Goal: Task Accomplishment & Management: Manage account settings

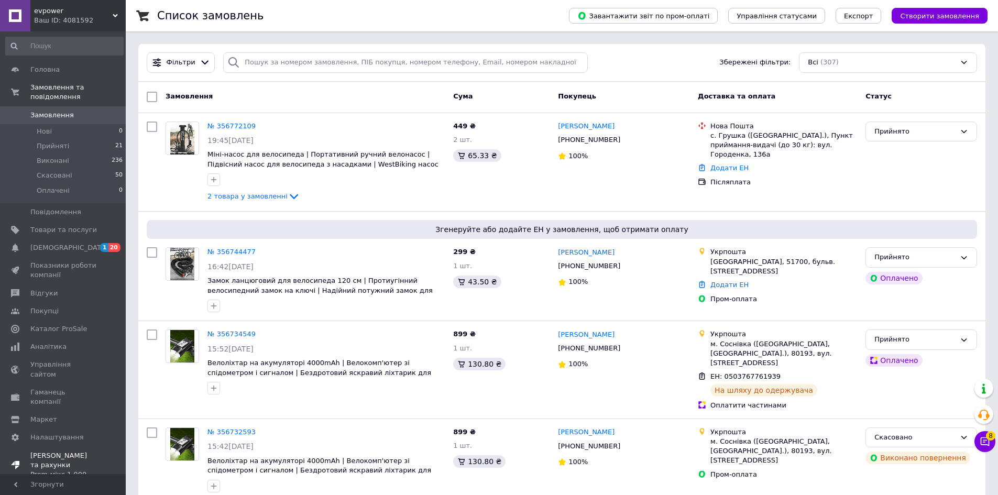
click at [49, 470] on div "Prom мікс 1 000" at bounding box center [63, 474] width 67 height 9
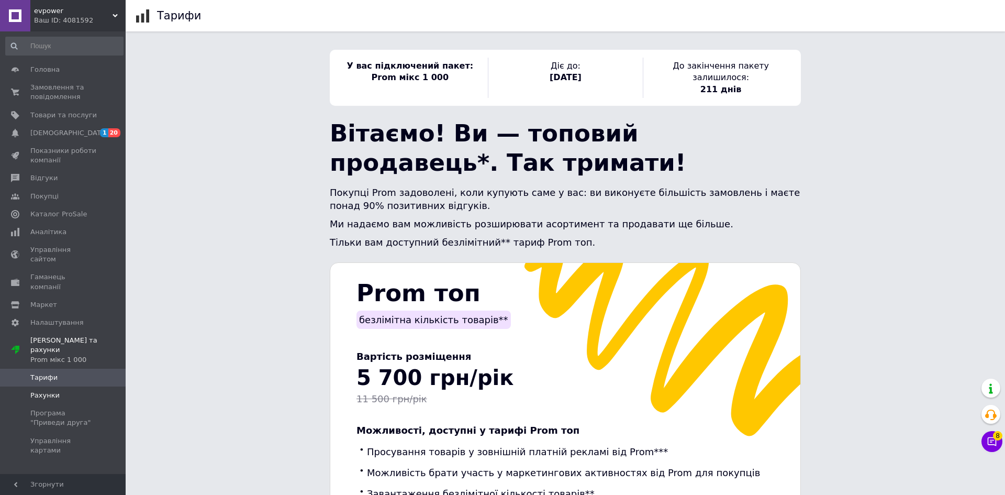
click at [41, 391] on span "Рахунки" at bounding box center [44, 395] width 29 height 9
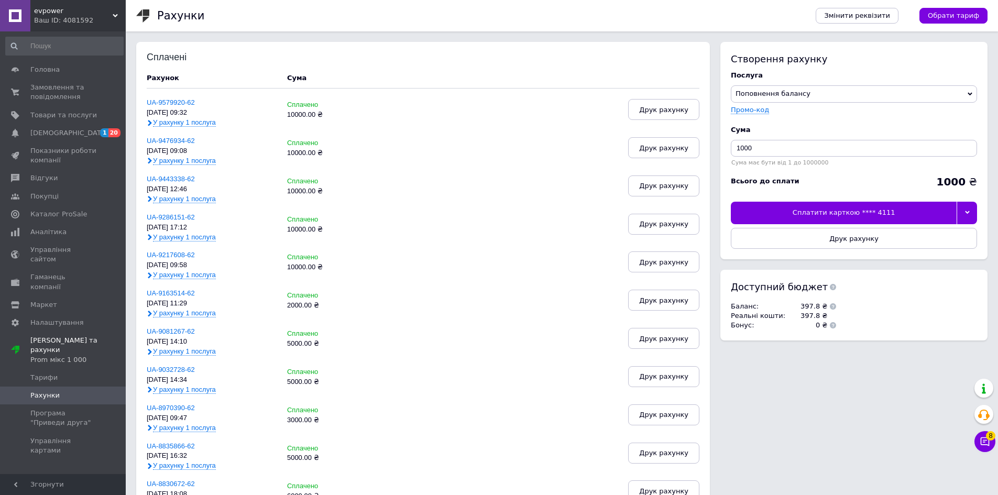
click at [101, 19] on div "Ваш ID: 4081592" at bounding box center [80, 20] width 92 height 9
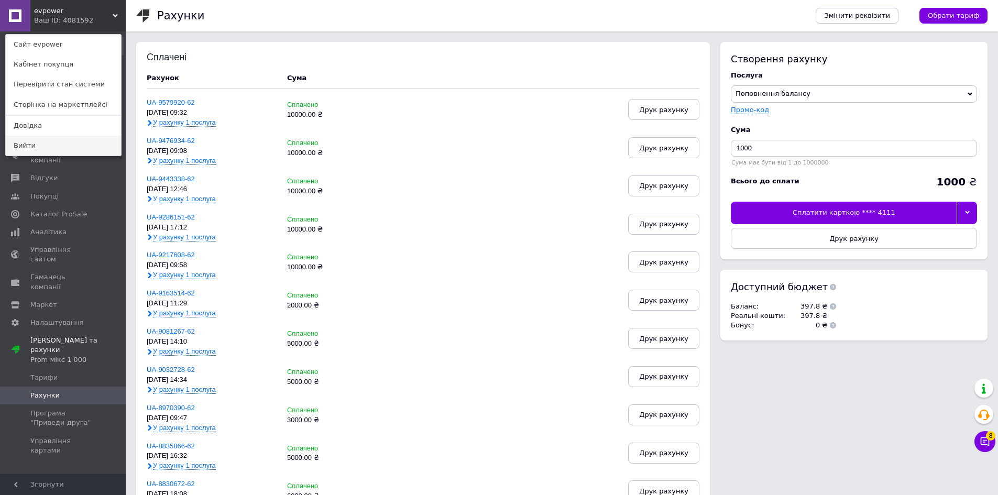
click at [42, 148] on link "Вийти" at bounding box center [63, 146] width 115 height 20
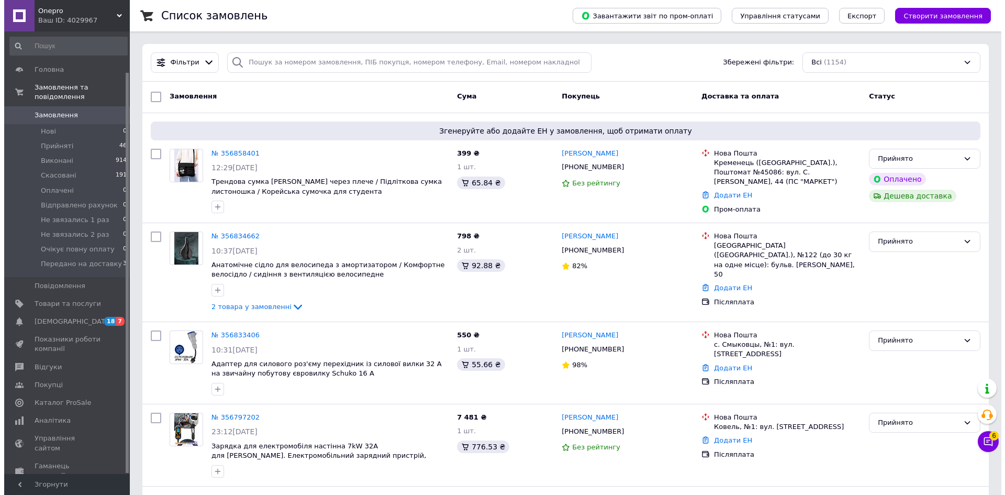
scroll to position [45, 0]
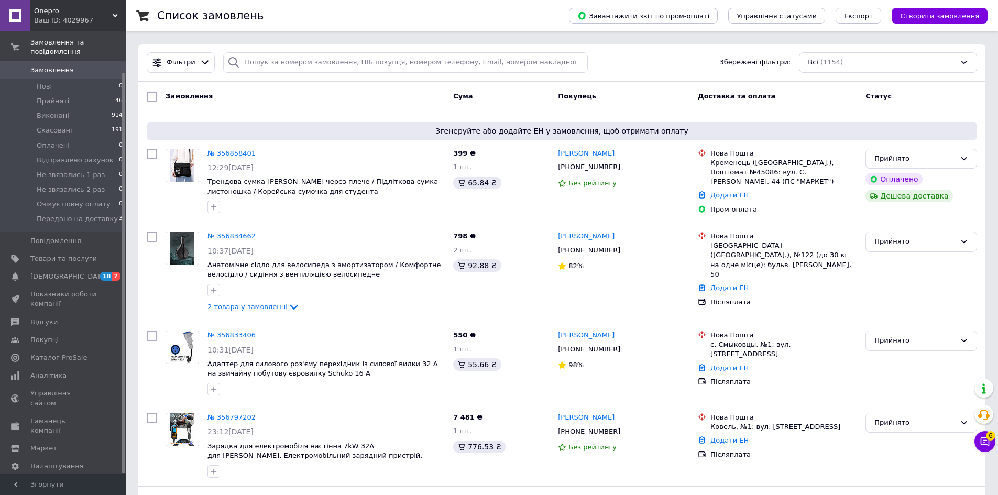
click at [67, 479] on span "[PERSON_NAME] та рахунки Prom мікс 1 000" at bounding box center [63, 493] width 67 height 29
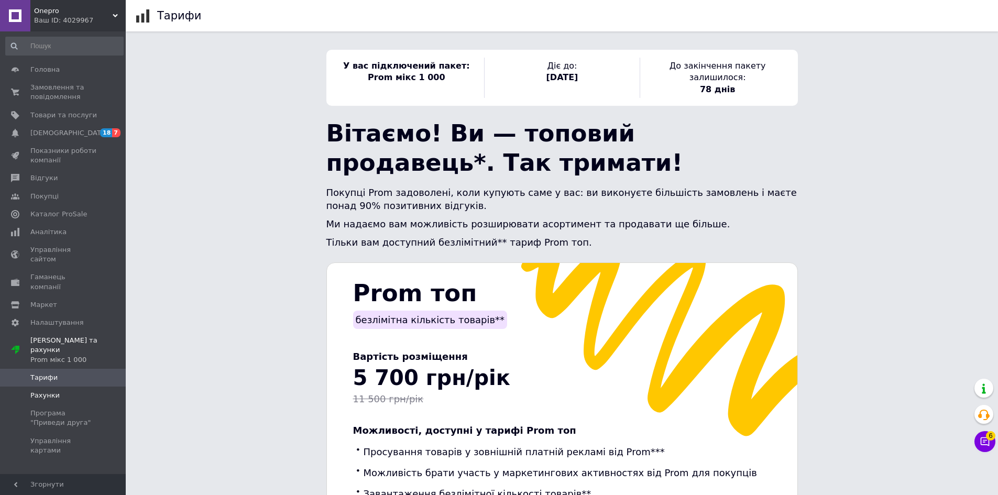
click at [43, 391] on span "Рахунки" at bounding box center [44, 395] width 29 height 9
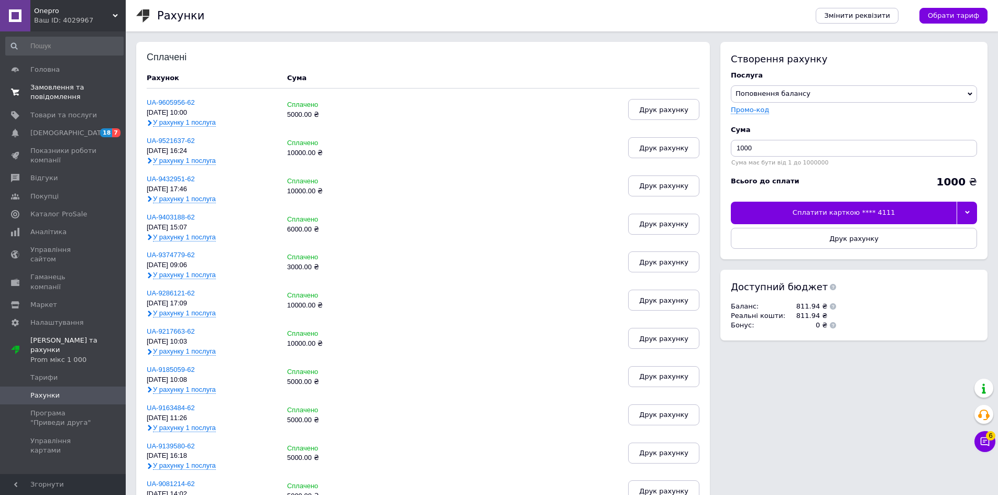
click at [33, 95] on span "Замовлення та повідомлення" at bounding box center [63, 92] width 67 height 19
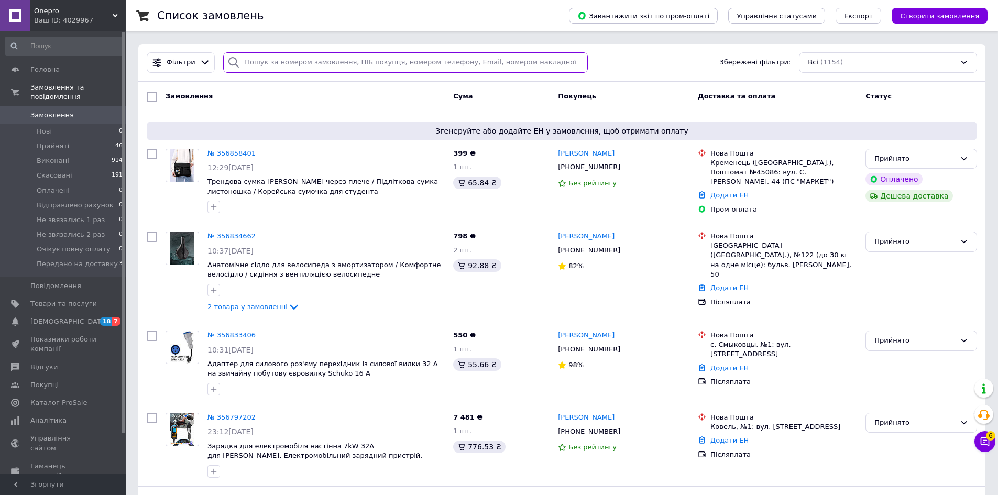
click at [354, 63] on input "search" at bounding box center [405, 62] width 364 height 20
paste input "356771575"
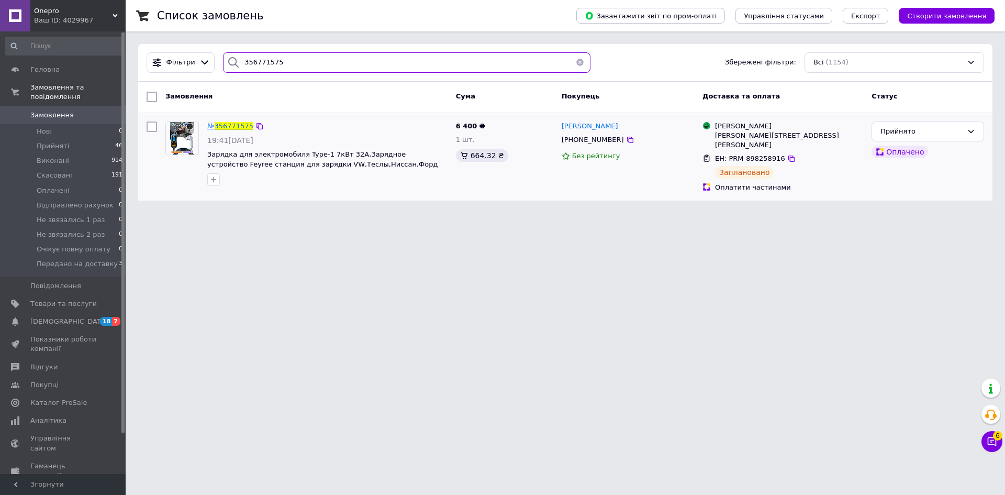
type input "356771575"
click at [241, 127] on span "356771575" at bounding box center [234, 126] width 39 height 8
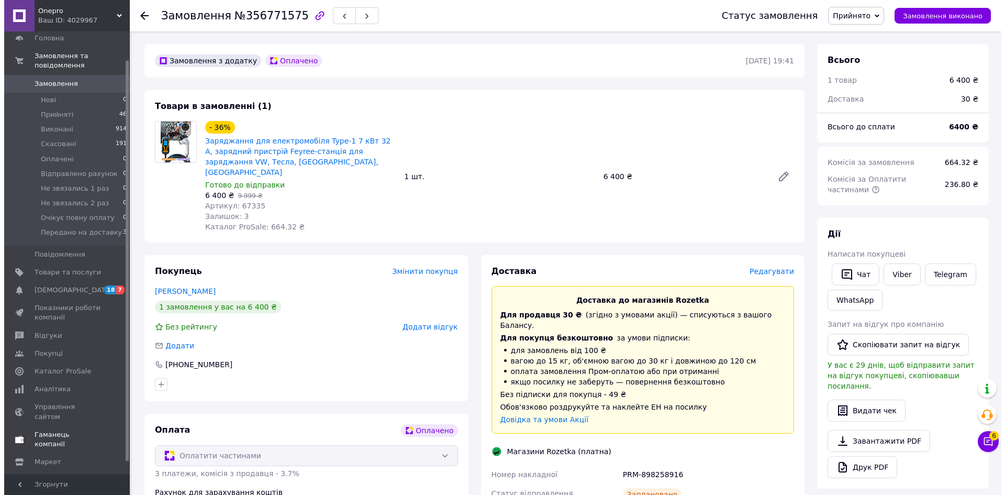
scroll to position [45, 0]
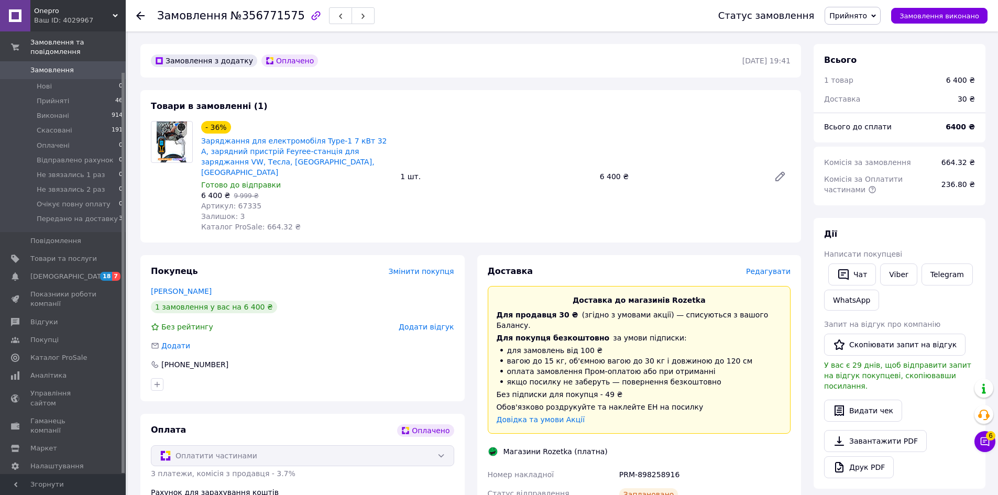
click at [54, 494] on div "Prom мікс 1 000" at bounding box center [63, 503] width 67 height 9
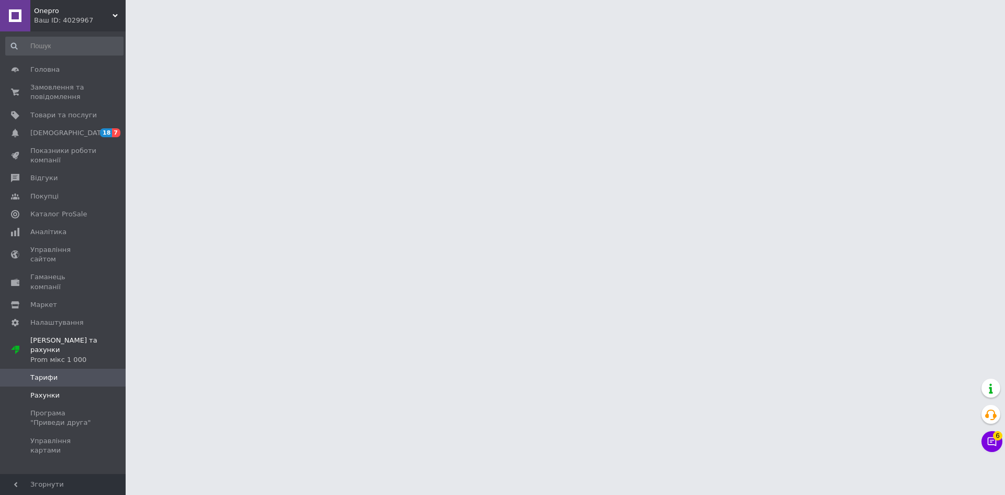
click at [41, 391] on span "Рахунки" at bounding box center [44, 395] width 29 height 9
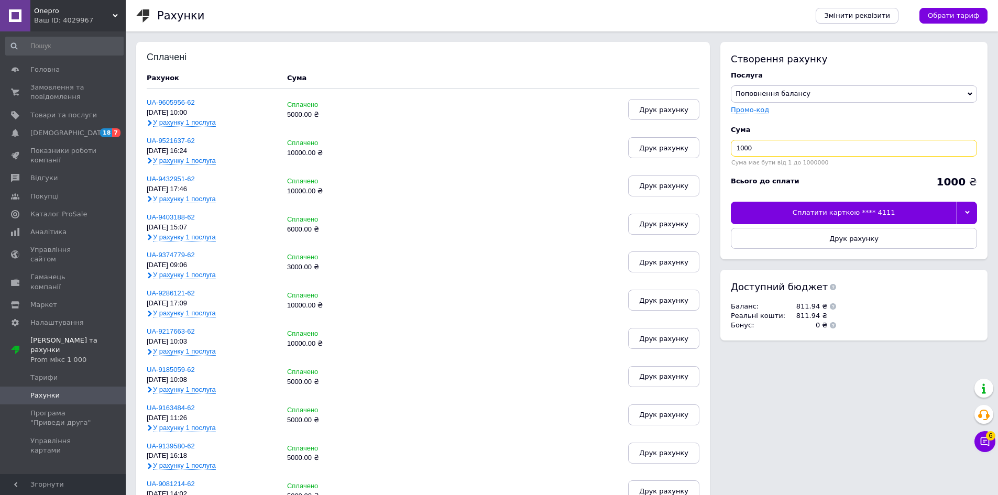
click at [771, 149] on input "1000" at bounding box center [854, 148] width 246 height 17
type input "6000"
click at [961, 211] on div at bounding box center [966, 213] width 20 height 22
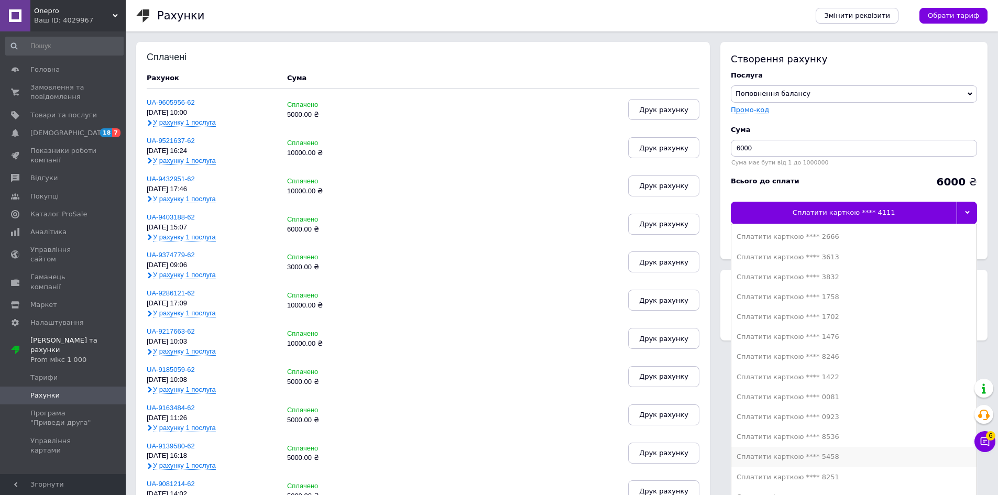
click at [843, 465] on li "Сплатити карткою **** 5458" at bounding box center [853, 457] width 245 height 20
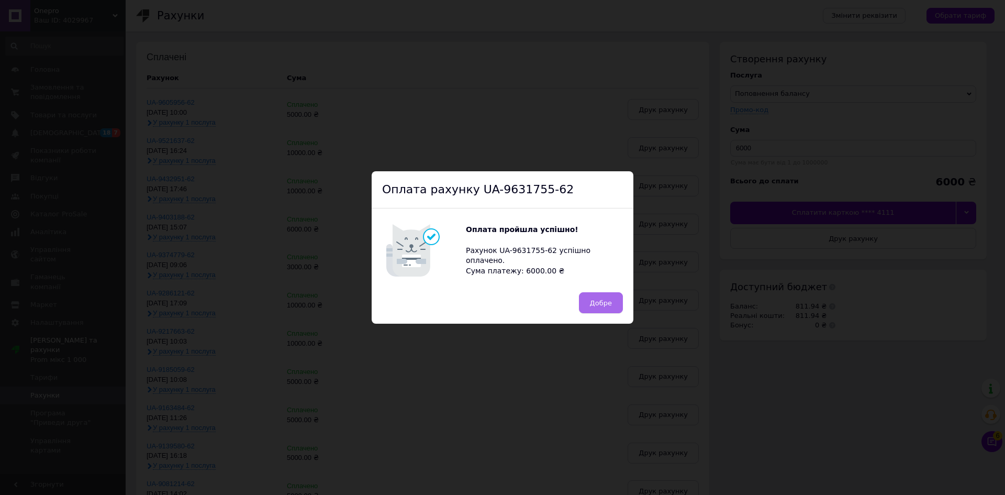
click at [592, 295] on button "Добре" at bounding box center [601, 302] width 44 height 21
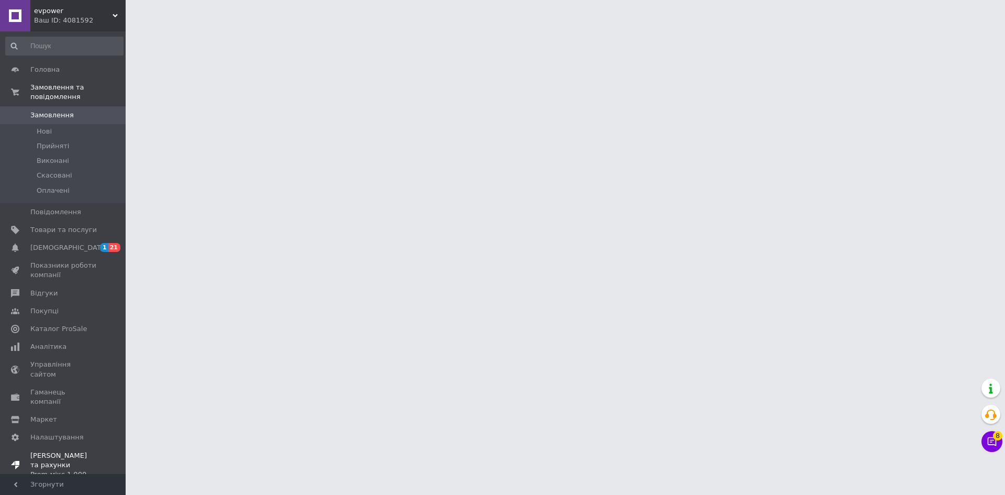
click at [49, 447] on link "[PERSON_NAME] та рахунки Prom мікс 1 000" at bounding box center [64, 465] width 129 height 37
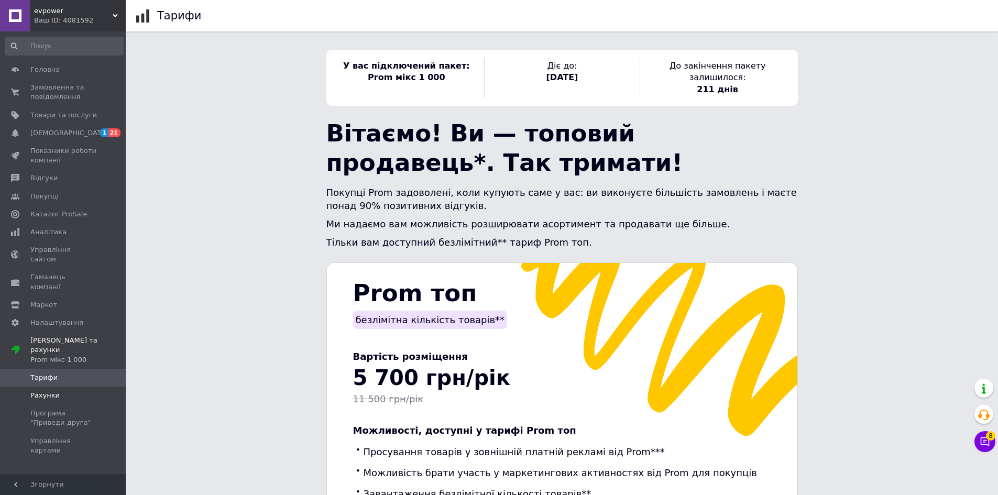
click at [46, 391] on span "Рахунки" at bounding box center [44, 395] width 29 height 9
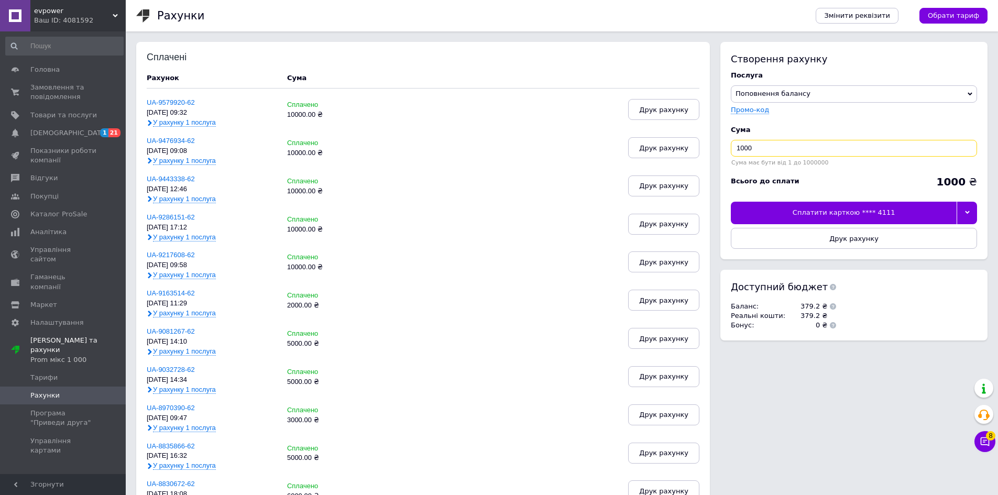
click at [794, 148] on input "1000" at bounding box center [854, 148] width 246 height 17
type input "6000"
click at [967, 209] on div at bounding box center [966, 213] width 20 height 22
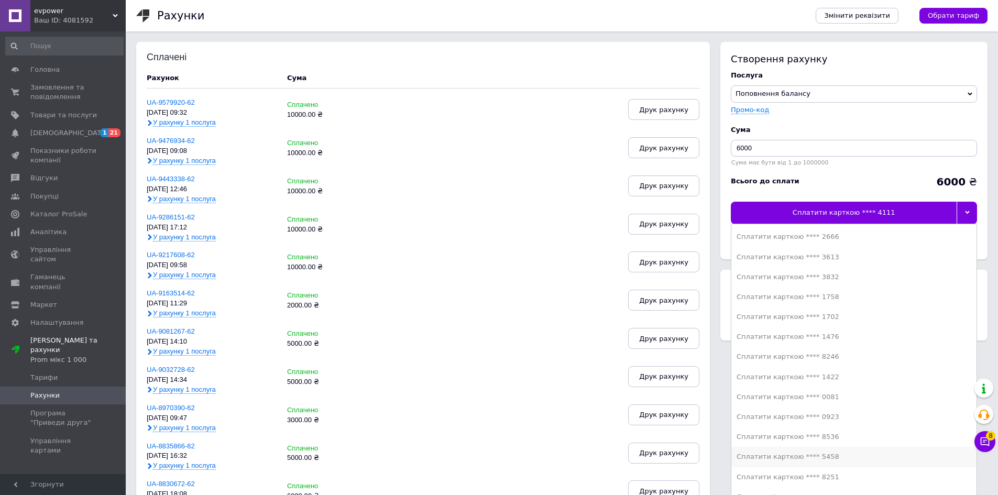
click at [823, 456] on div "Сплатити карткою **** 5458" at bounding box center [853, 456] width 235 height 9
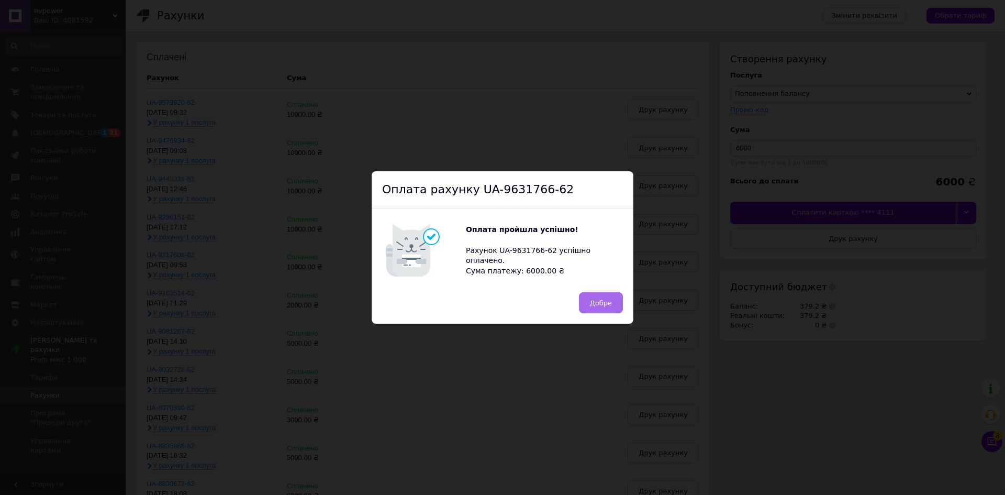
click at [601, 304] on span "Добре" at bounding box center [601, 303] width 22 height 8
